Goal: Transaction & Acquisition: Obtain resource

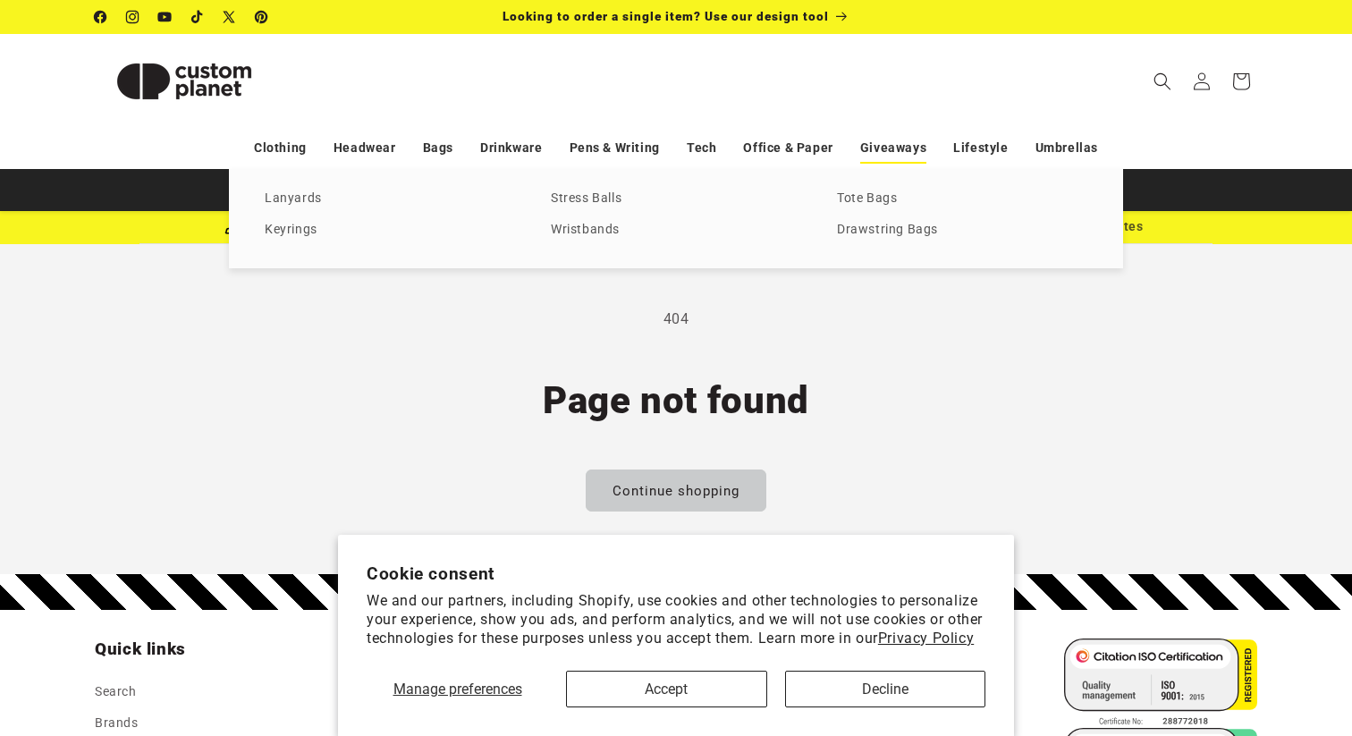
click at [880, 148] on link "Giveaways" at bounding box center [893, 147] width 66 height 31
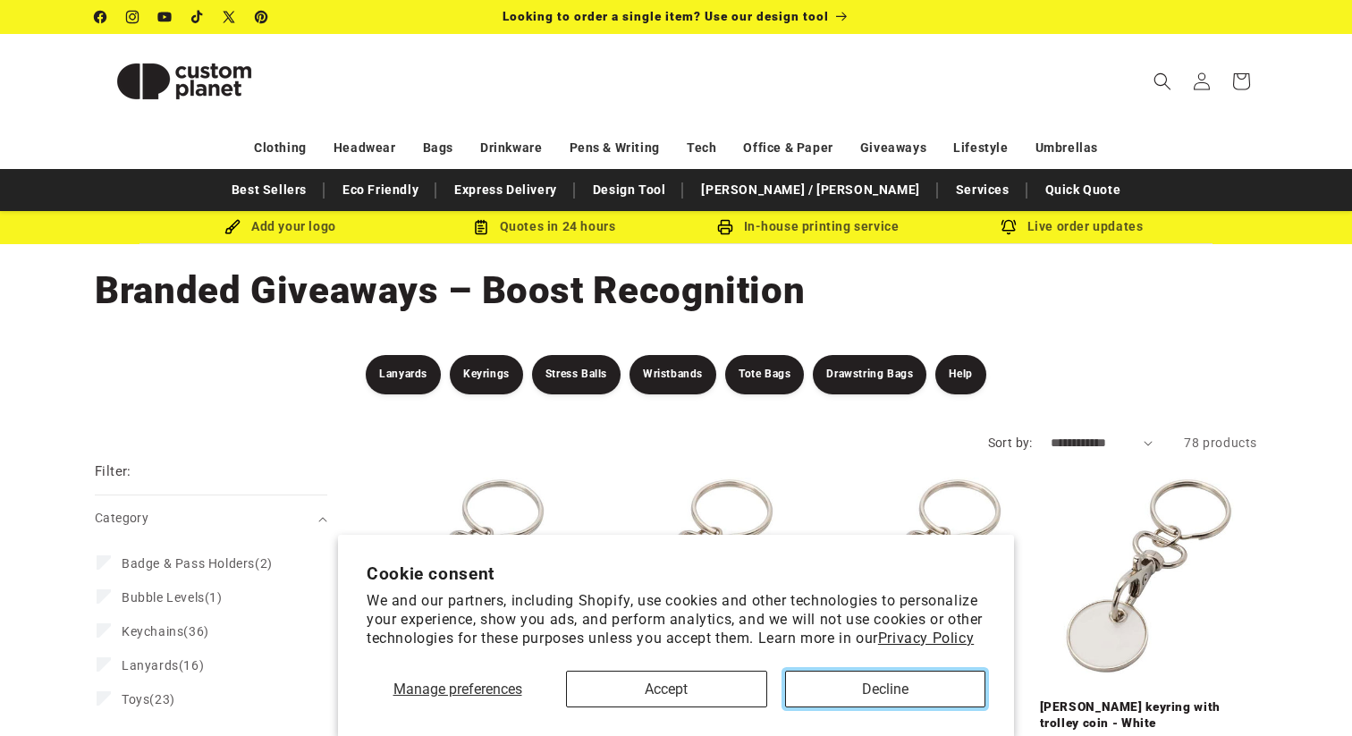
click at [856, 699] on button "Decline" at bounding box center [885, 689] width 201 height 37
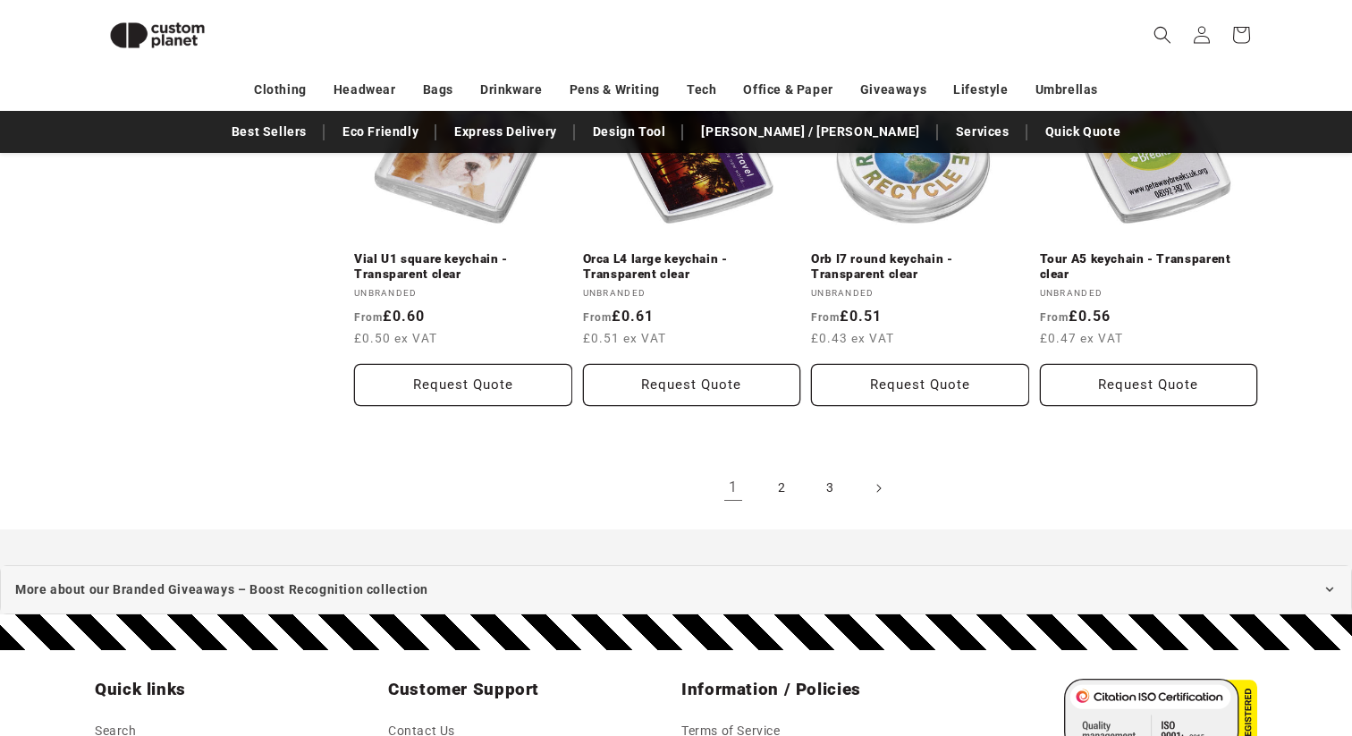
scroll to position [3676, 0]
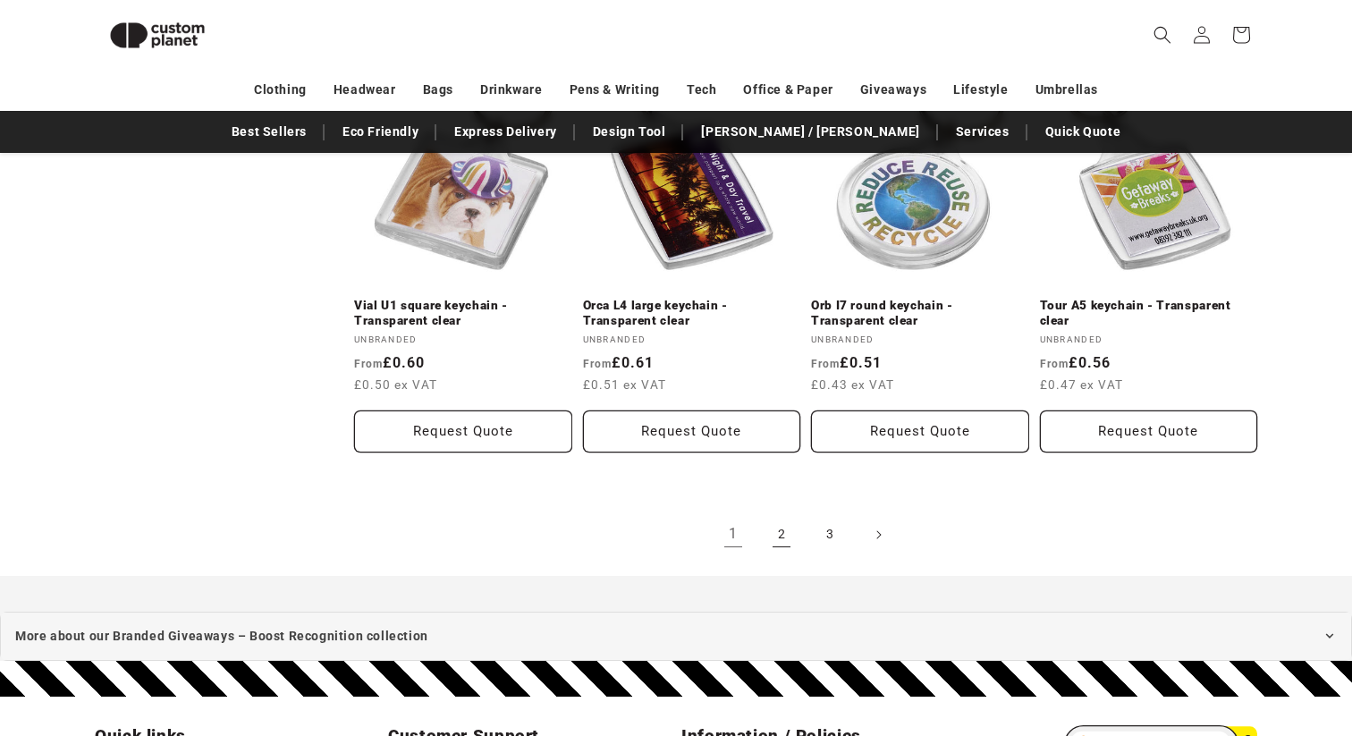
click at [780, 528] on link "2" at bounding box center [781, 534] width 39 height 39
